Goal: Task Accomplishment & Management: Manage account settings

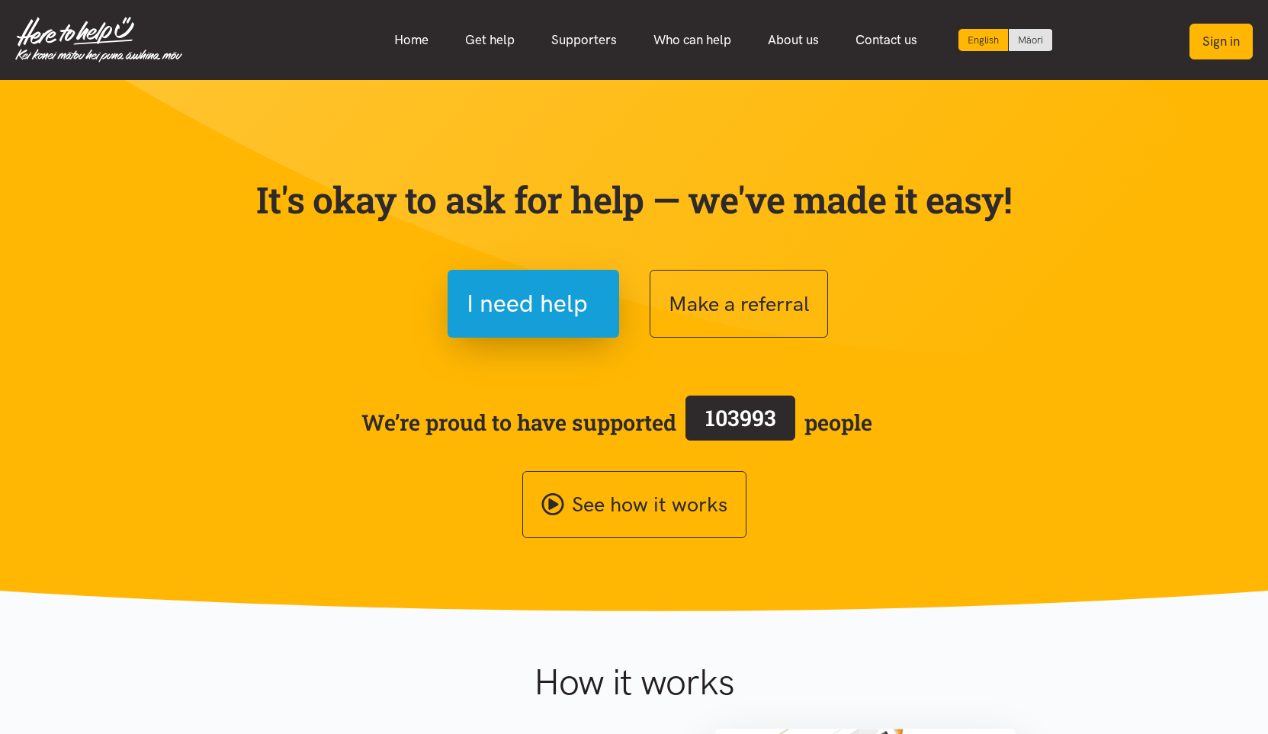
click at [1232, 39] on button "Sign in" at bounding box center [1221, 42] width 63 height 36
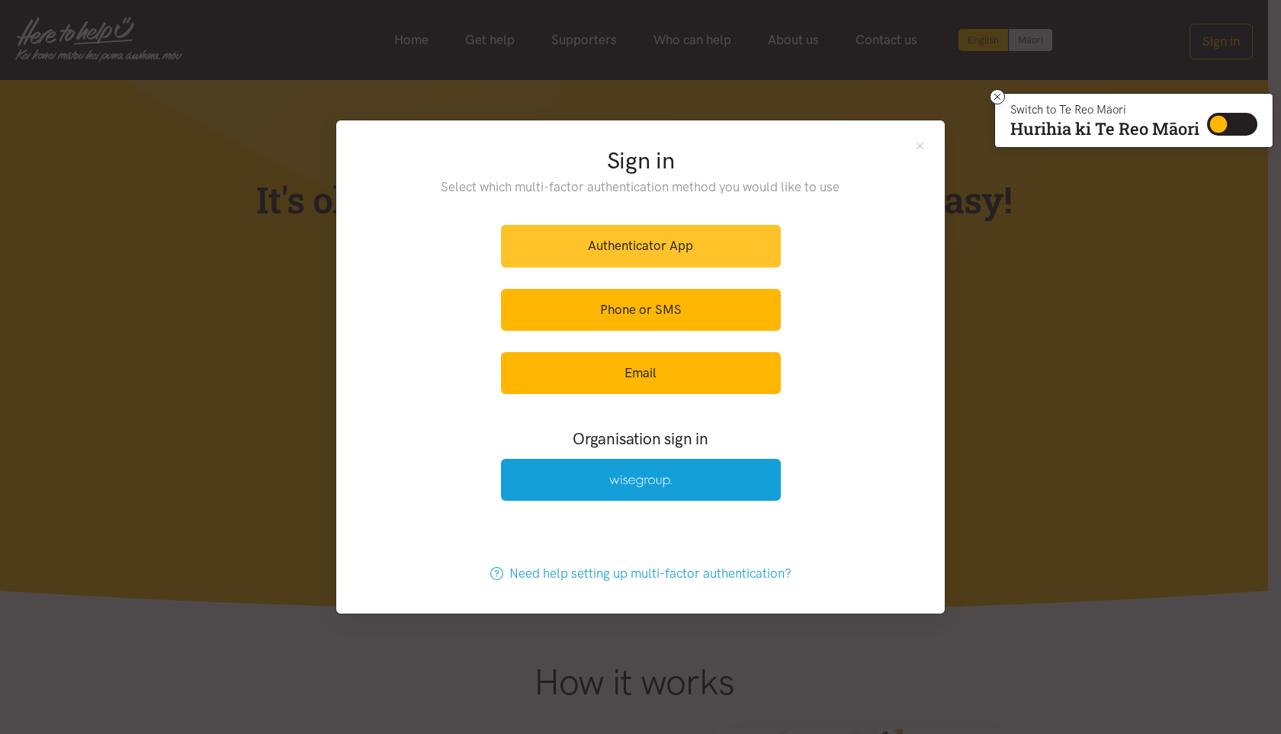
click at [583, 248] on link "Authenticator App" at bounding box center [641, 246] width 280 height 42
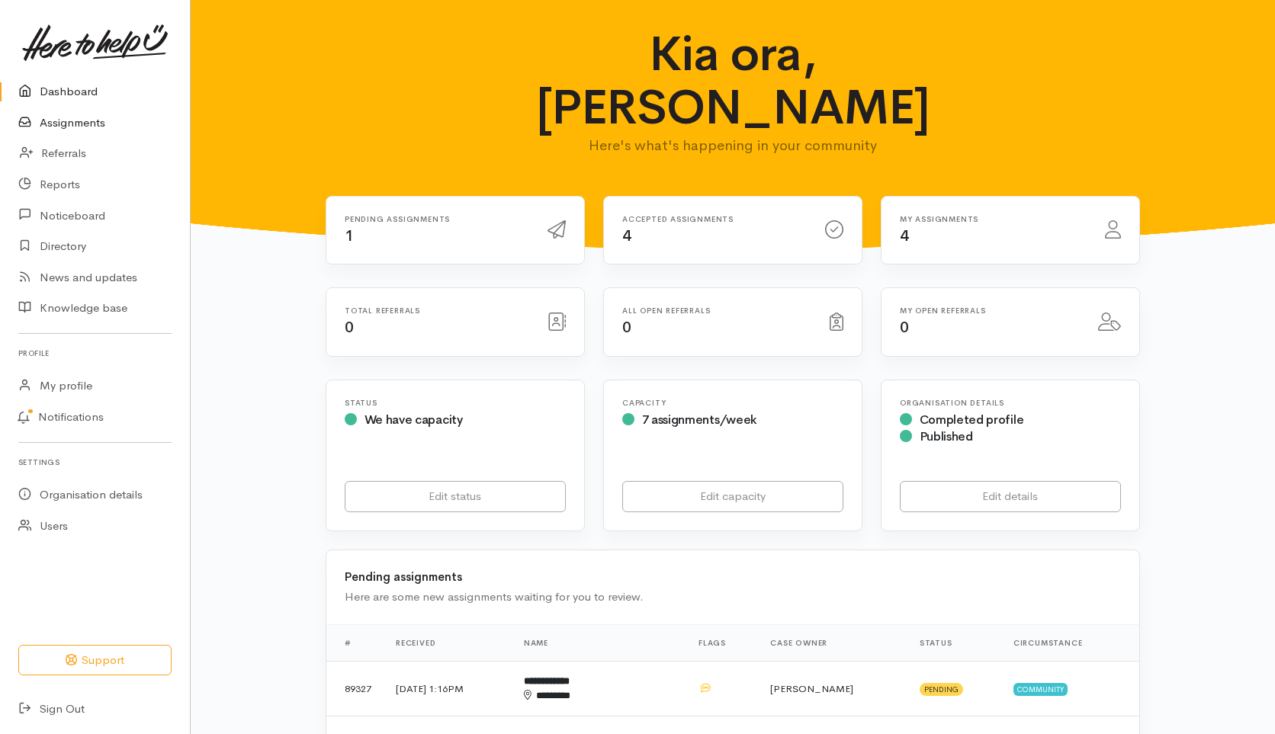
click at [89, 121] on link "Assignments" at bounding box center [95, 123] width 190 height 31
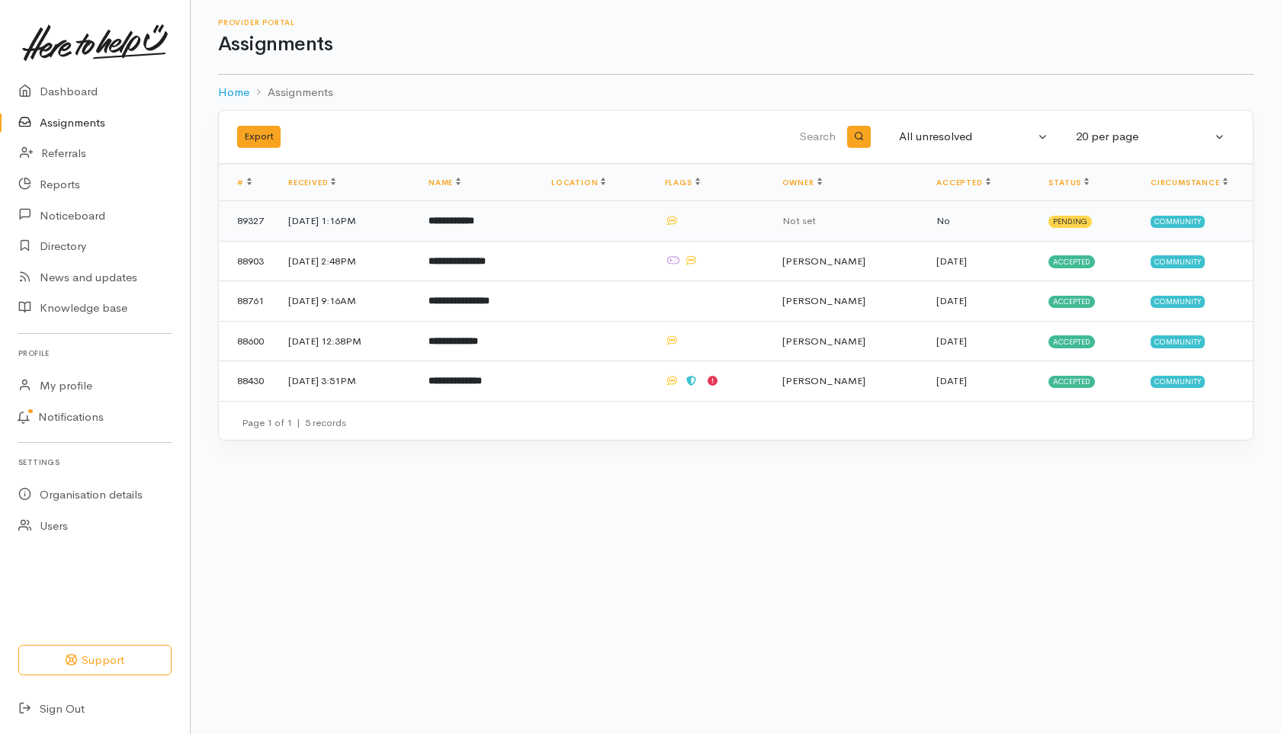
click at [474, 220] on b "**********" at bounding box center [452, 221] width 46 height 10
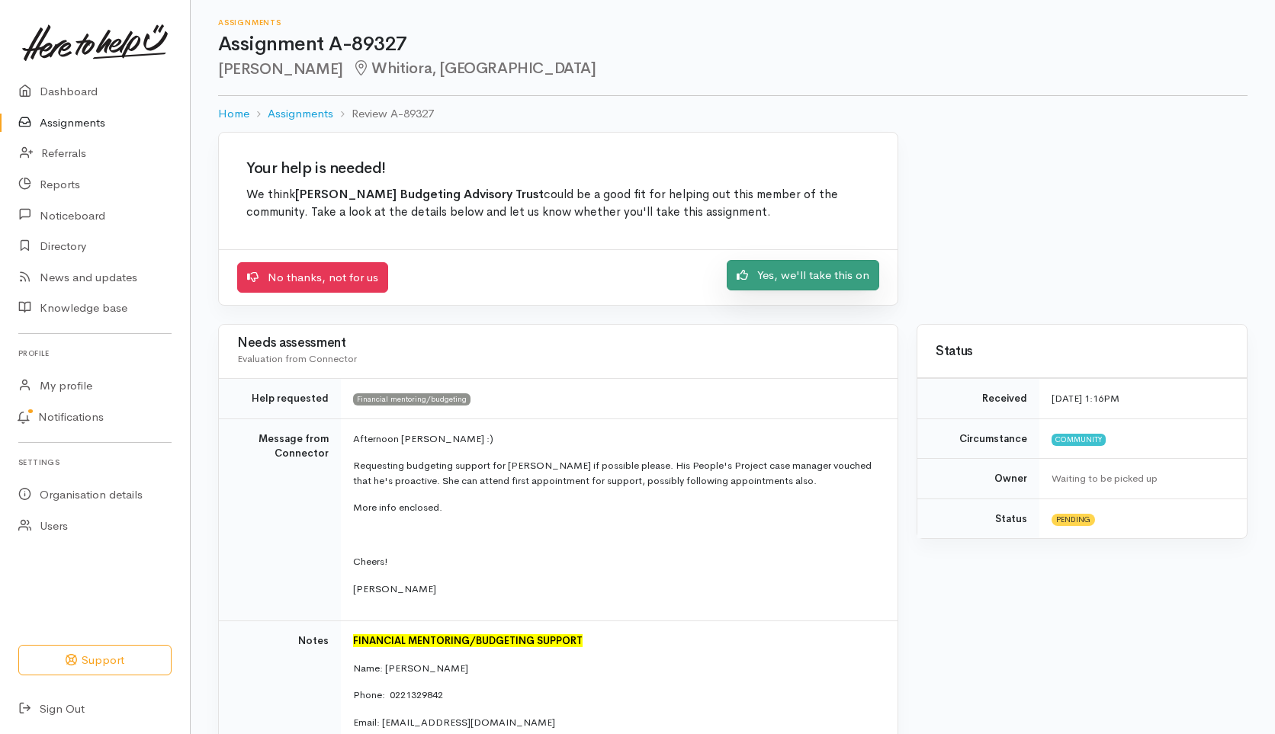
click at [788, 275] on link "Yes, we'll take this on" at bounding box center [803, 275] width 153 height 31
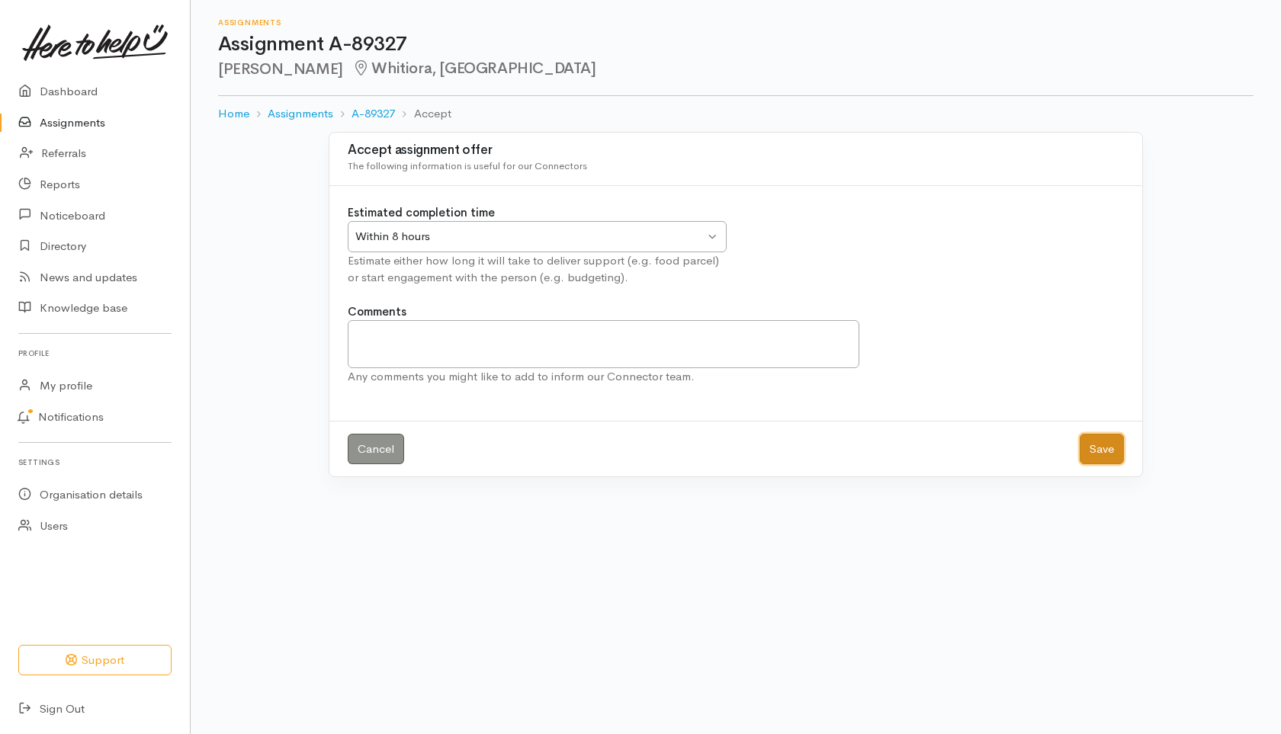
click at [1095, 450] on button "Save" at bounding box center [1102, 449] width 44 height 31
